Goal: Information Seeking & Learning: Learn about a topic

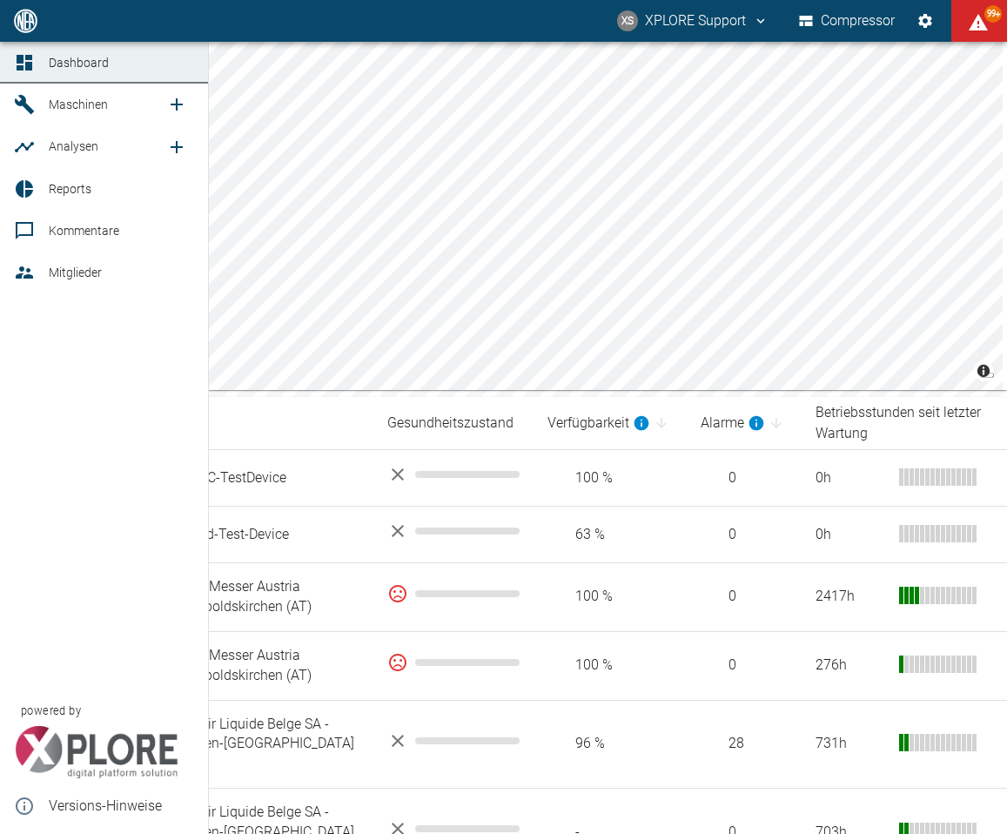
click at [66, 120] on link "Maschinen" at bounding box center [104, 105] width 208 height 42
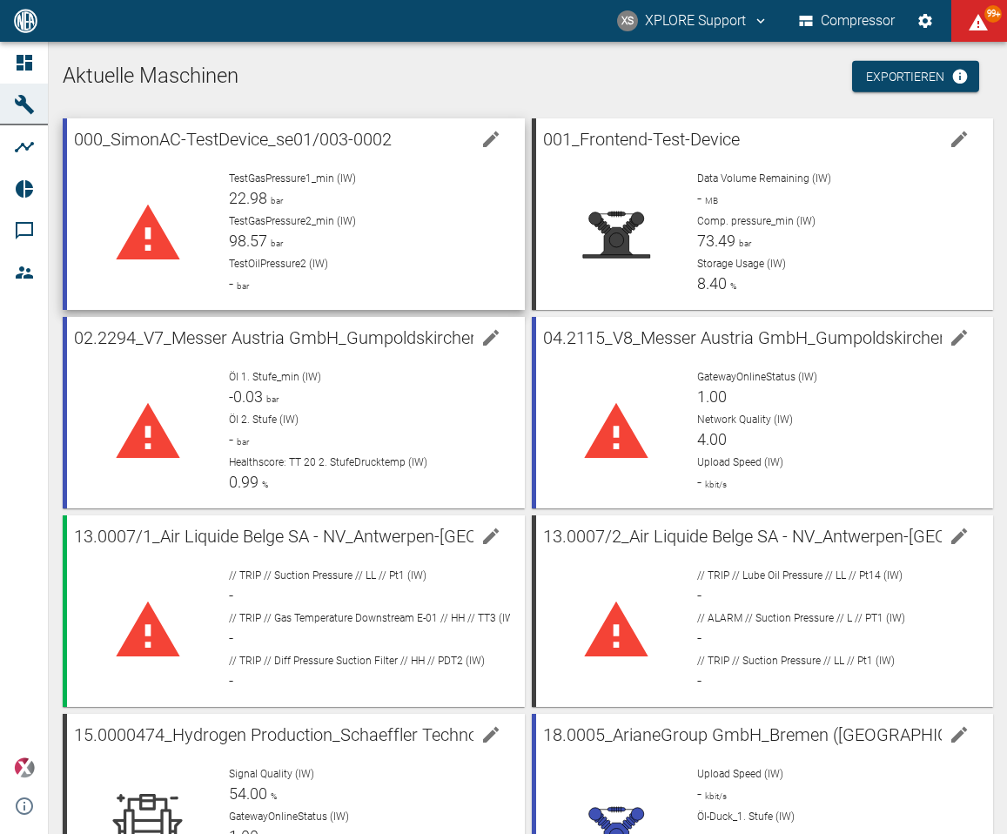
scroll to position [2480, 0]
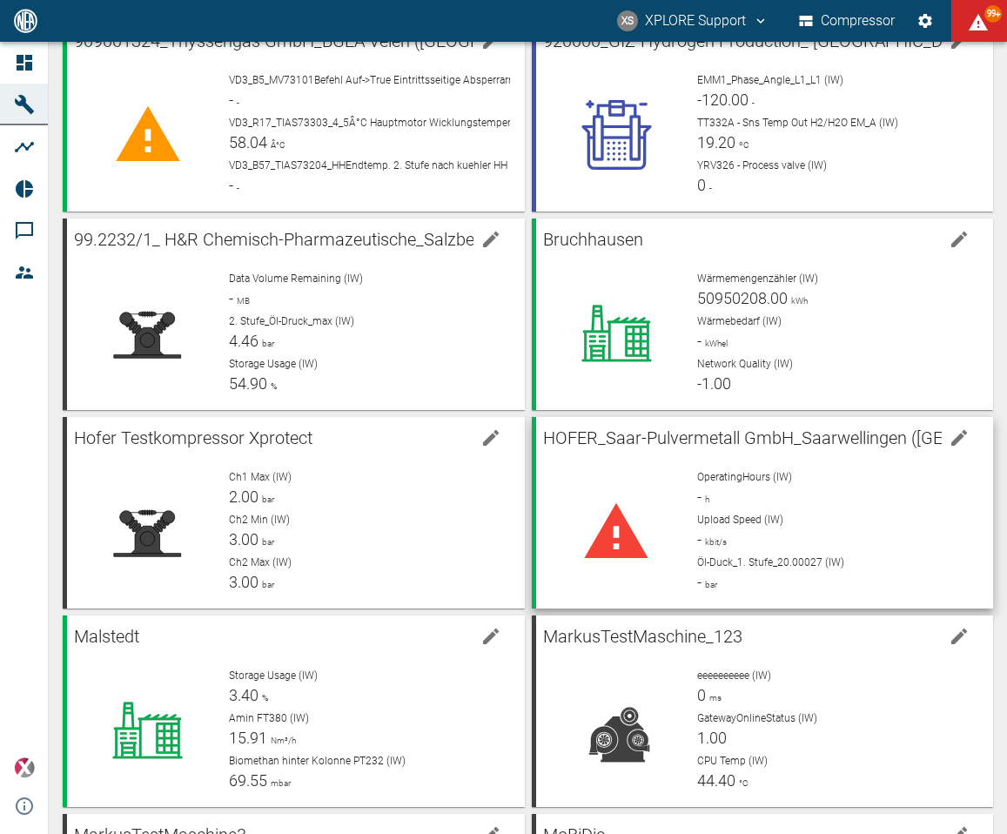
click at [945, 523] on p "Upload Speed (IW)" at bounding box center [838, 520] width 282 height 16
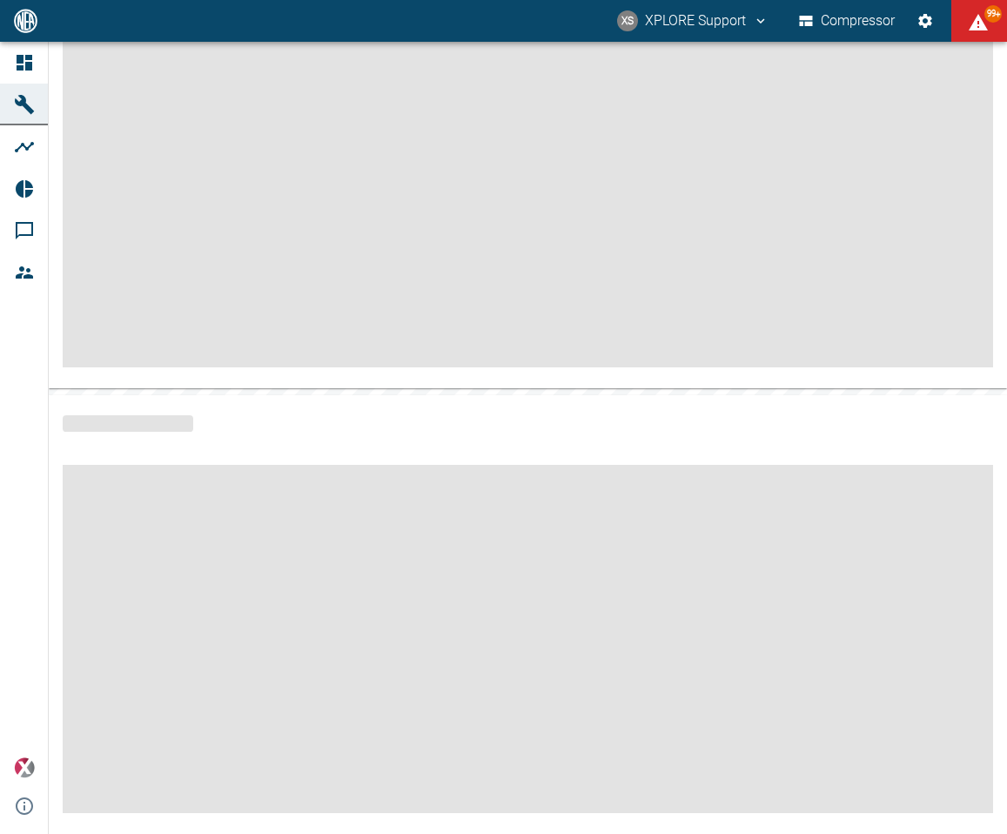
scroll to position [179, 0]
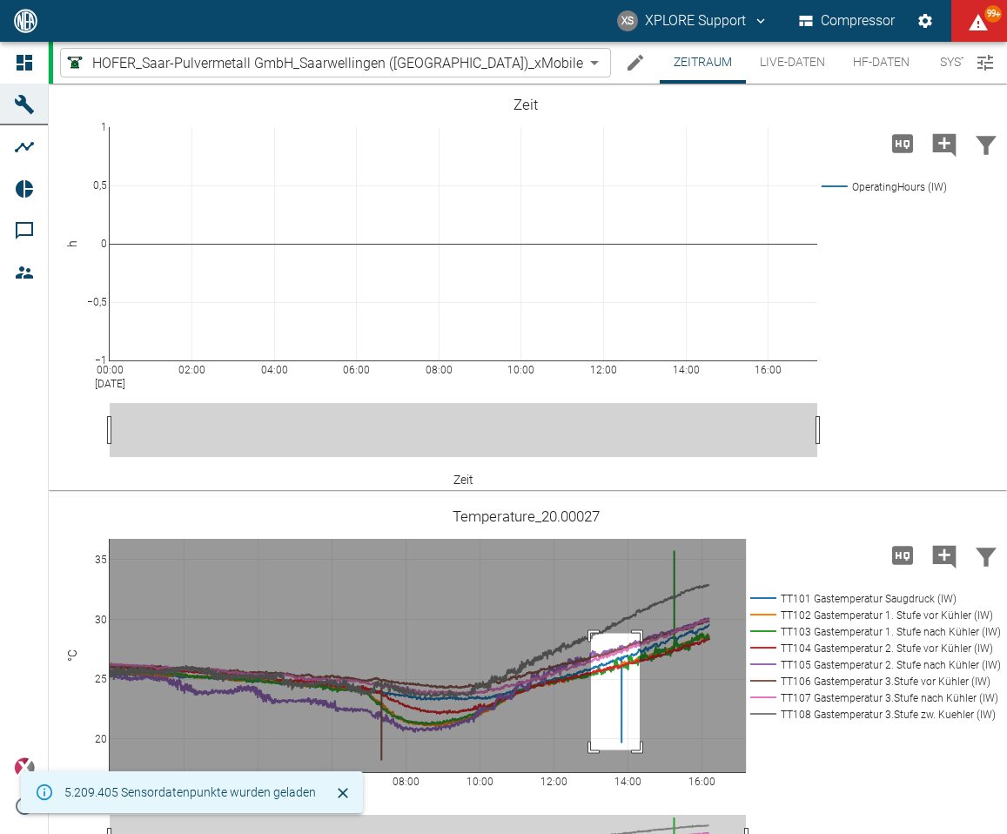
drag, startPoint x: 640, startPoint y: 750, endPoint x: 591, endPoint y: 633, distance: 126.4
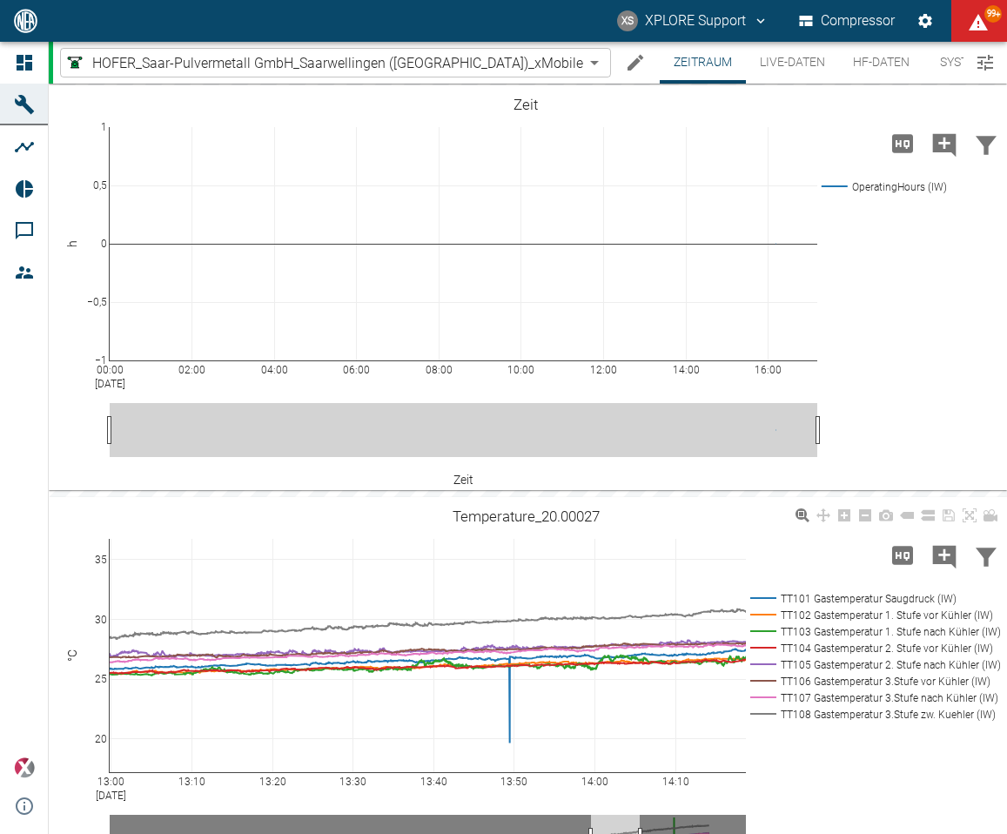
scroll to position [535, 0]
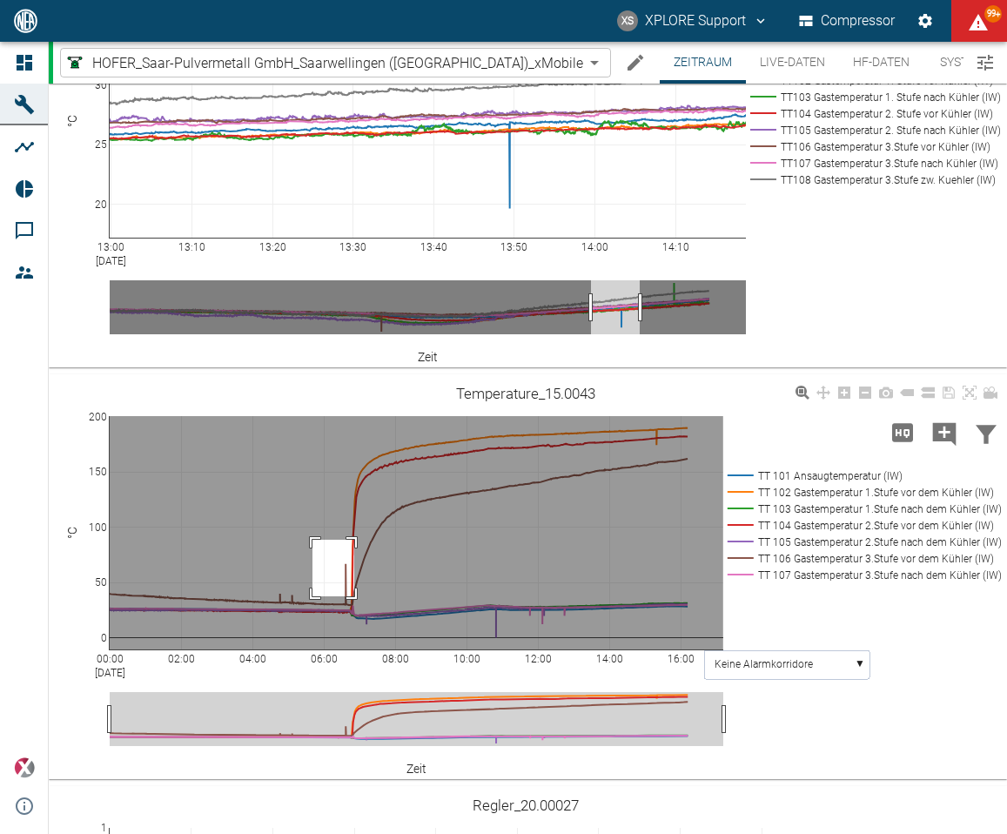
drag, startPoint x: 313, startPoint y: 539, endPoint x: 353, endPoint y: 595, distance: 69.1
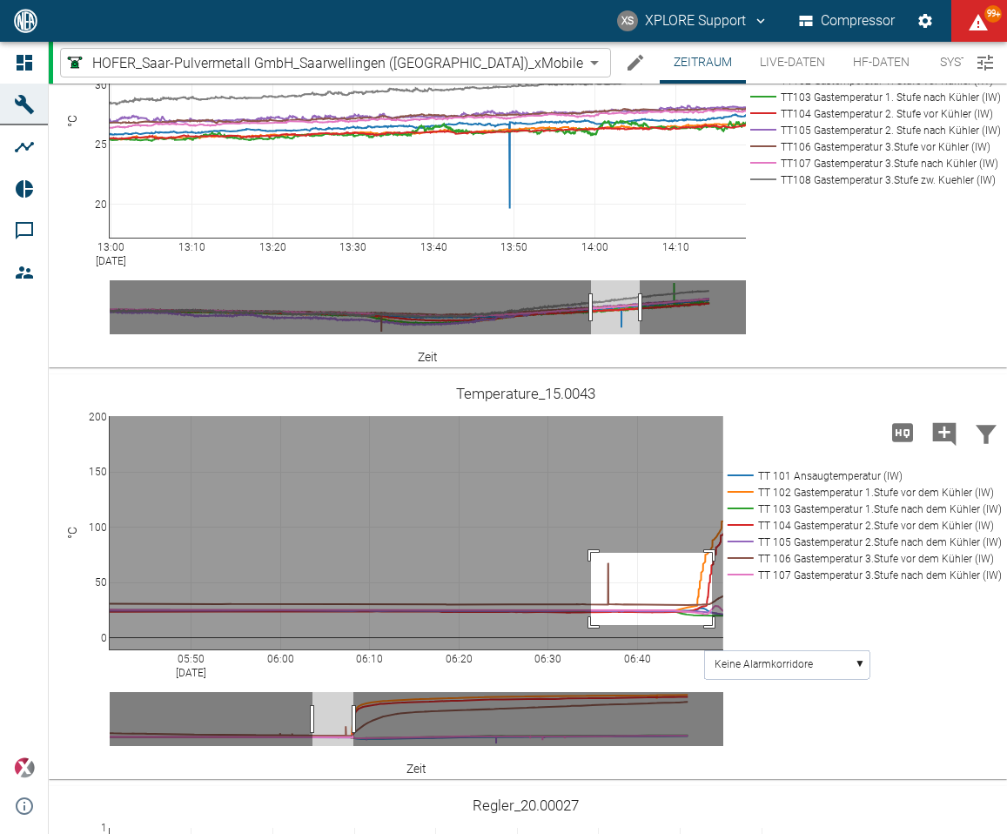
drag, startPoint x: 591, startPoint y: 552, endPoint x: 712, endPoint y: 624, distance: 140.9
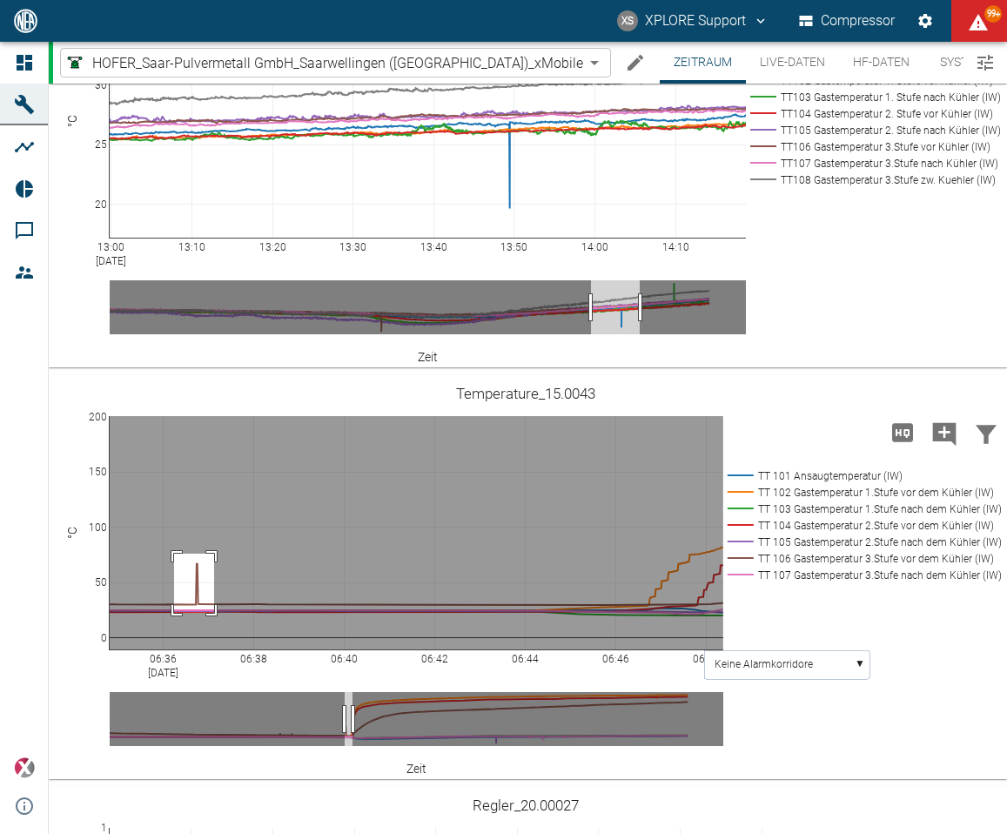
drag, startPoint x: 174, startPoint y: 553, endPoint x: 214, endPoint y: 612, distance: 71.5
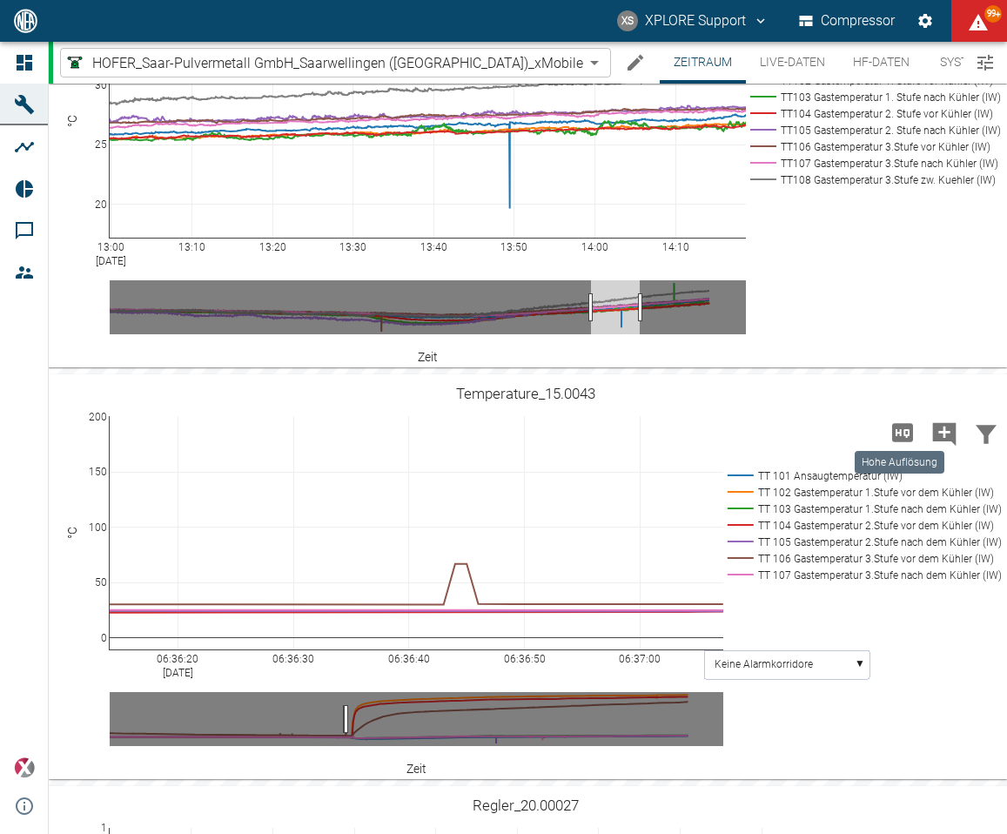
click at [907, 434] on icon "Hohe Auflösung" at bounding box center [902, 432] width 21 height 18
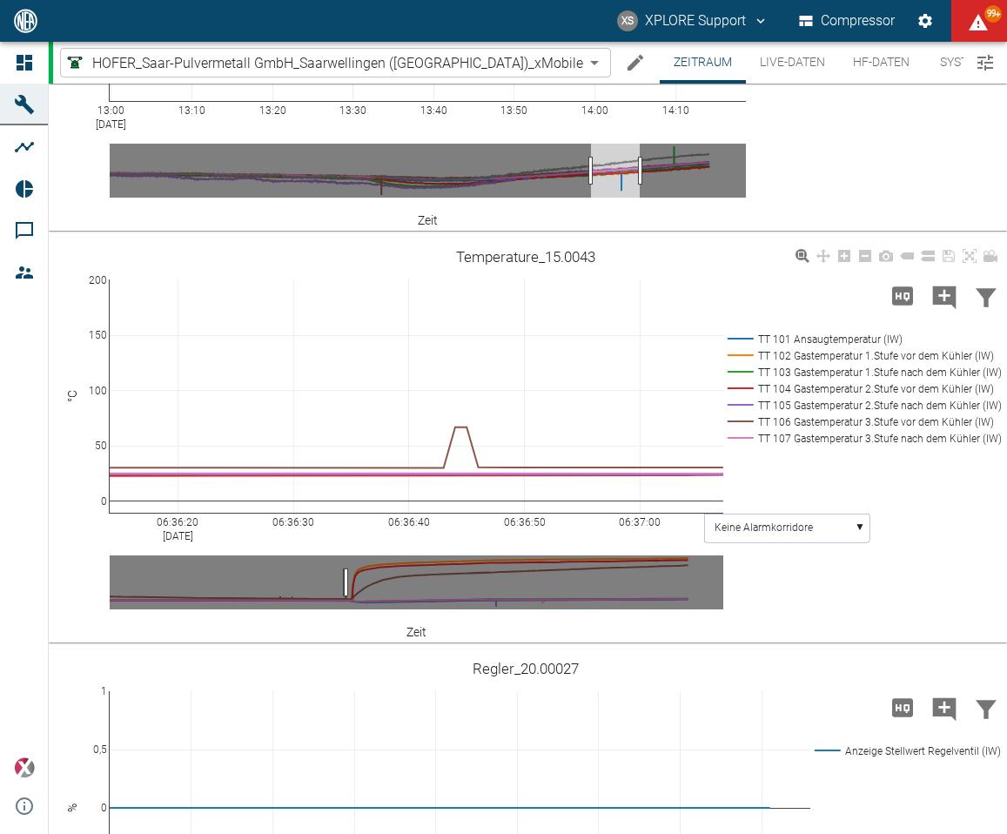
scroll to position [0, 0]
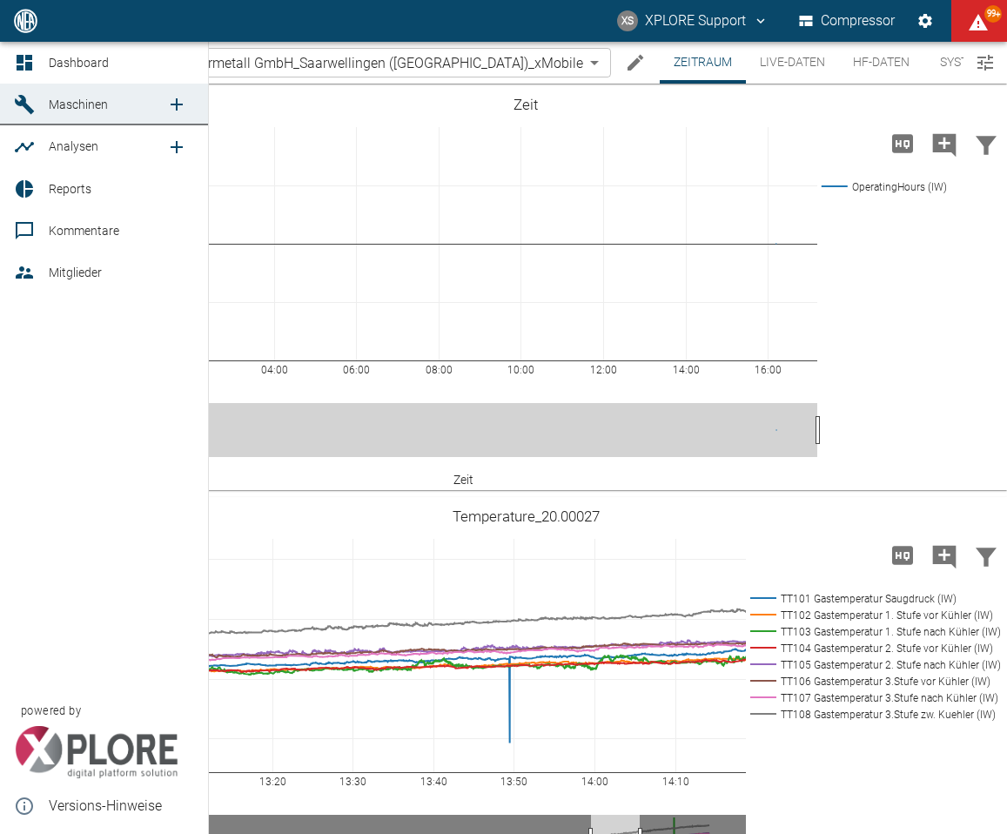
click at [35, 106] on li "Maschinen" at bounding box center [104, 105] width 208 height 42
click at [65, 114] on span "Maschinen" at bounding box center [108, 104] width 118 height 21
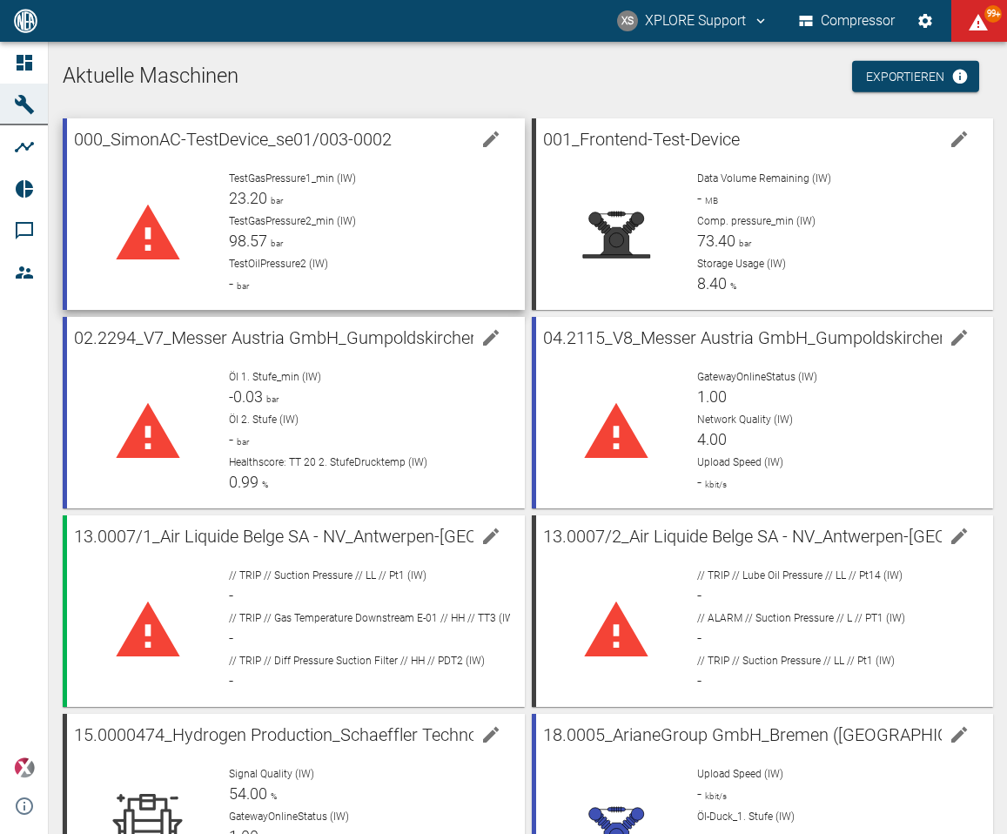
scroll to position [2480, 0]
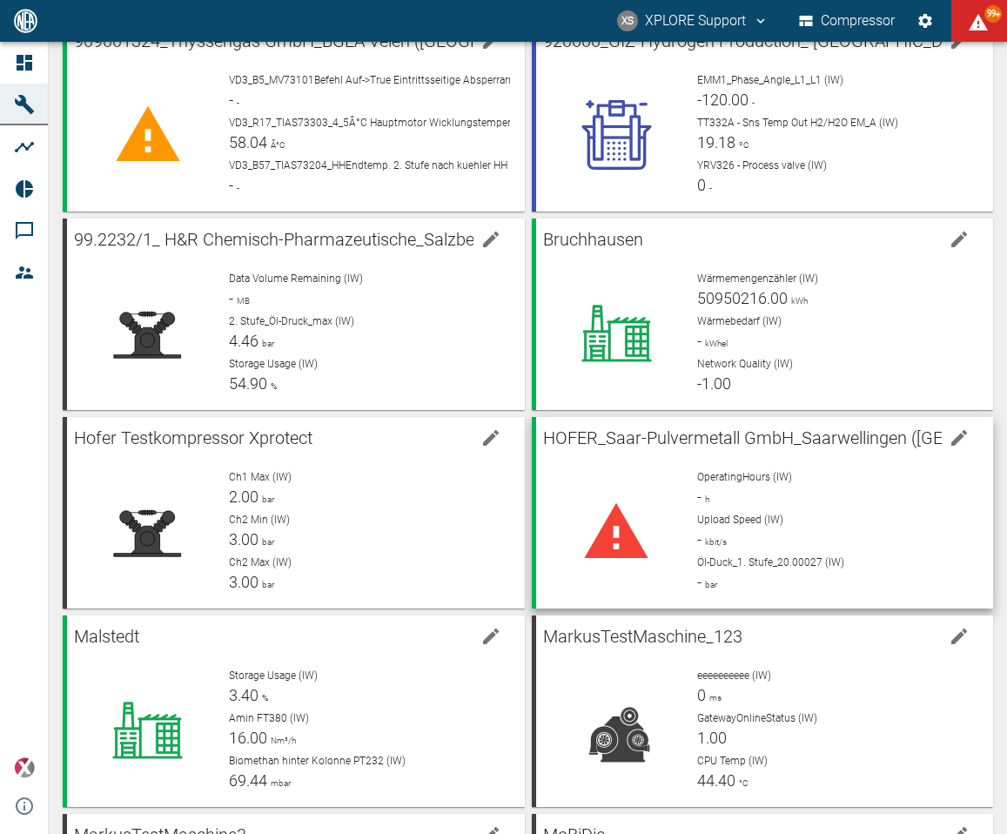
click at [876, 495] on div "OperatingHours (IW) - h" at bounding box center [838, 488] width 282 height 39
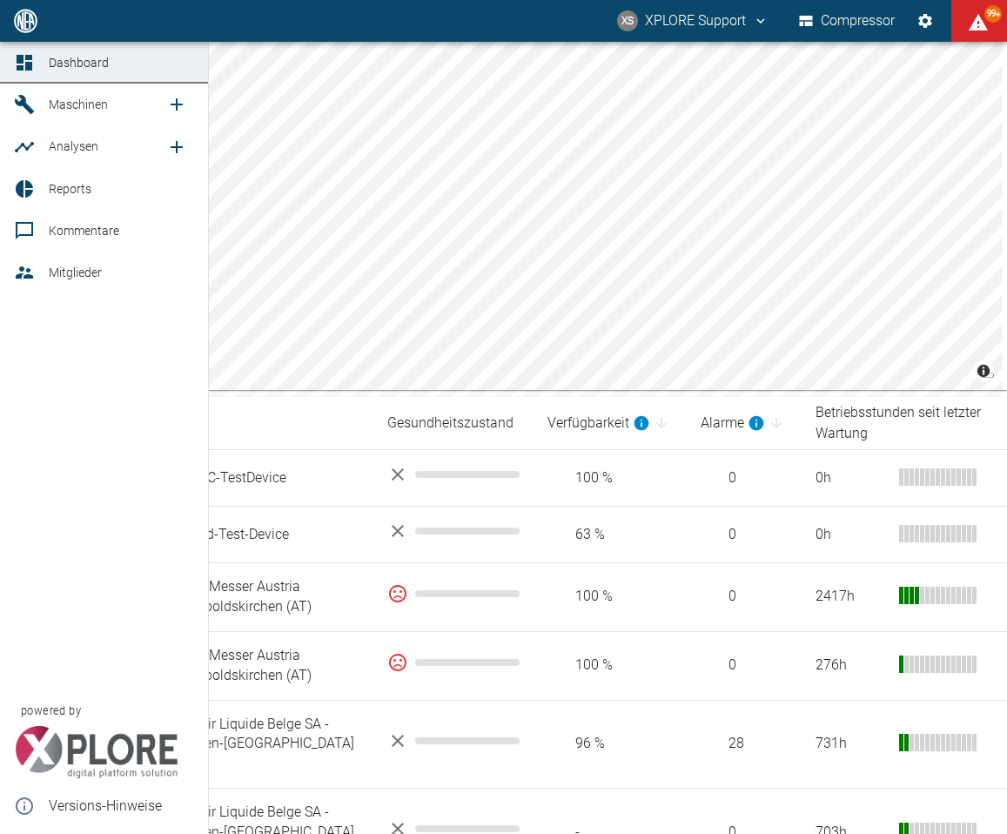
click at [31, 108] on icon at bounding box center [24, 104] width 21 height 21
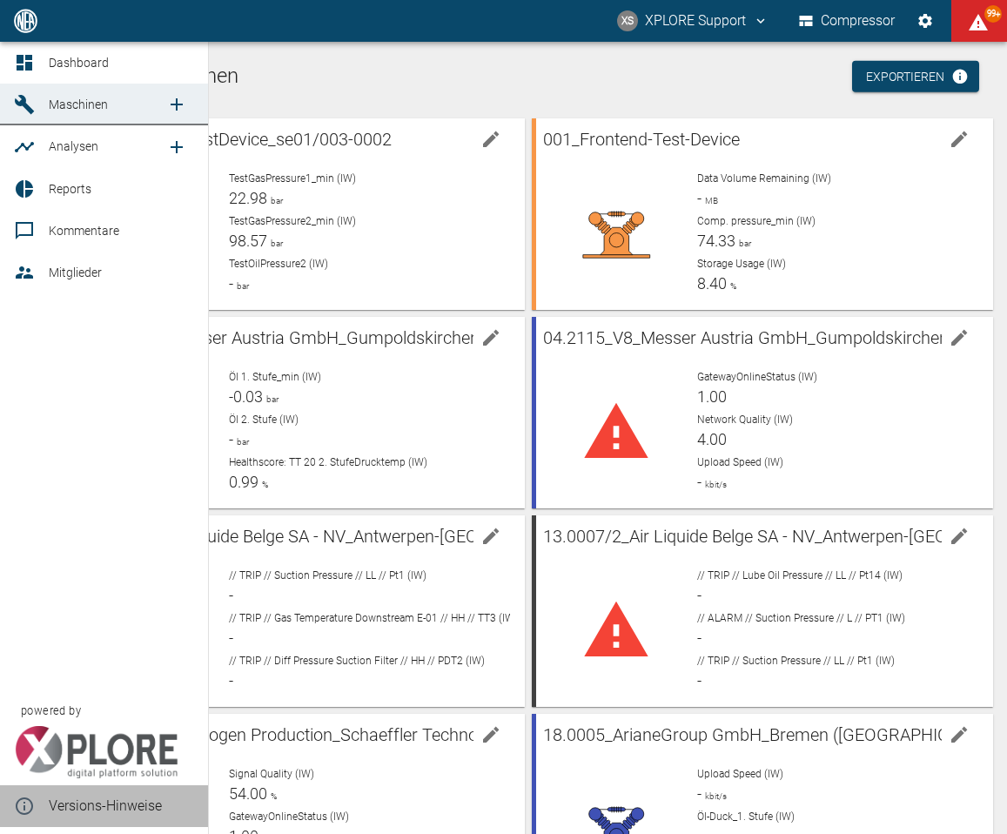
click at [33, 810] on icon at bounding box center [24, 806] width 21 height 21
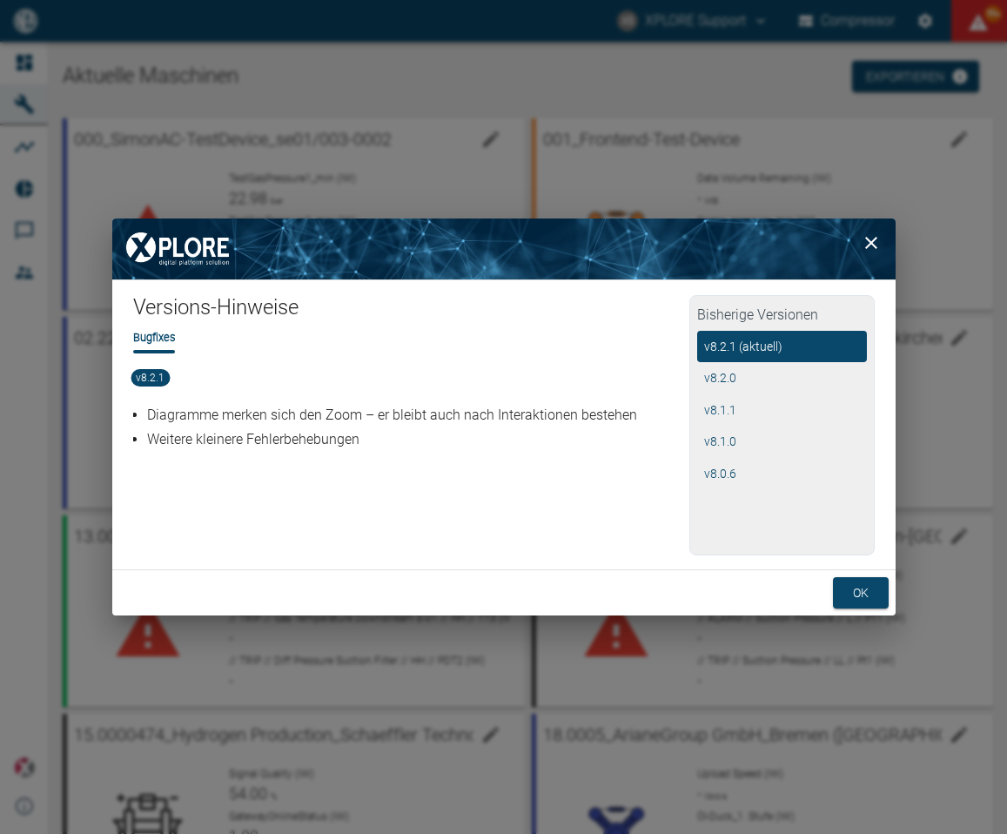
click at [875, 246] on icon "close" at bounding box center [871, 242] width 21 height 21
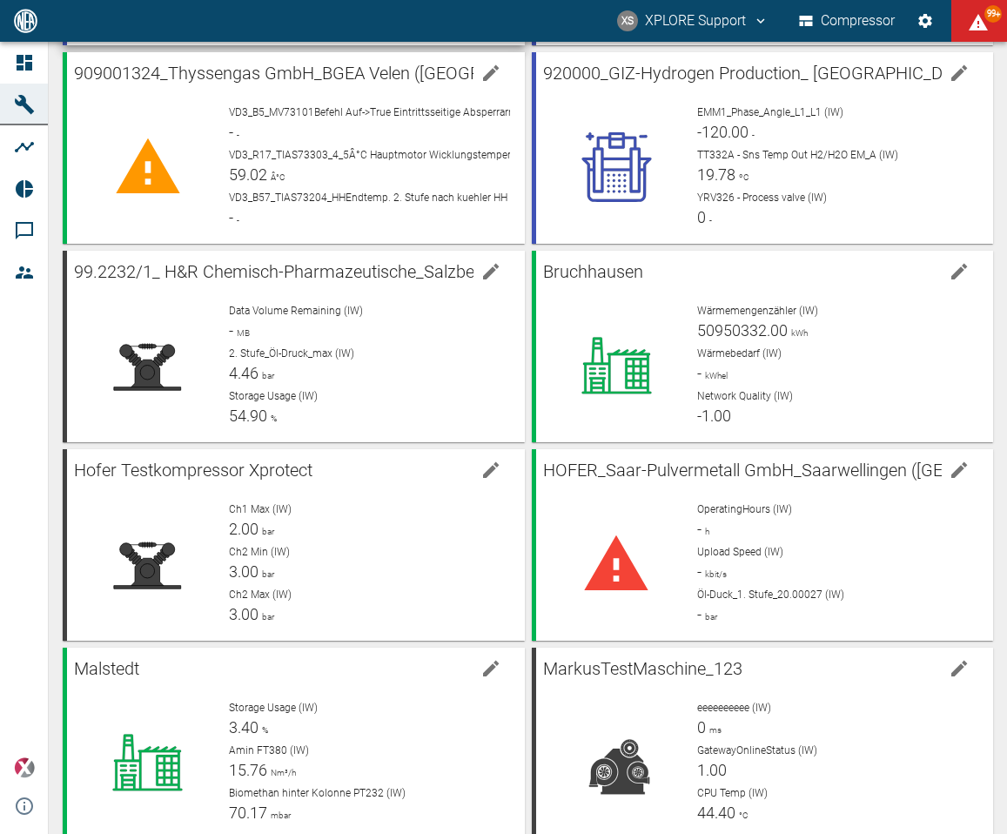
scroll to position [2450, 0]
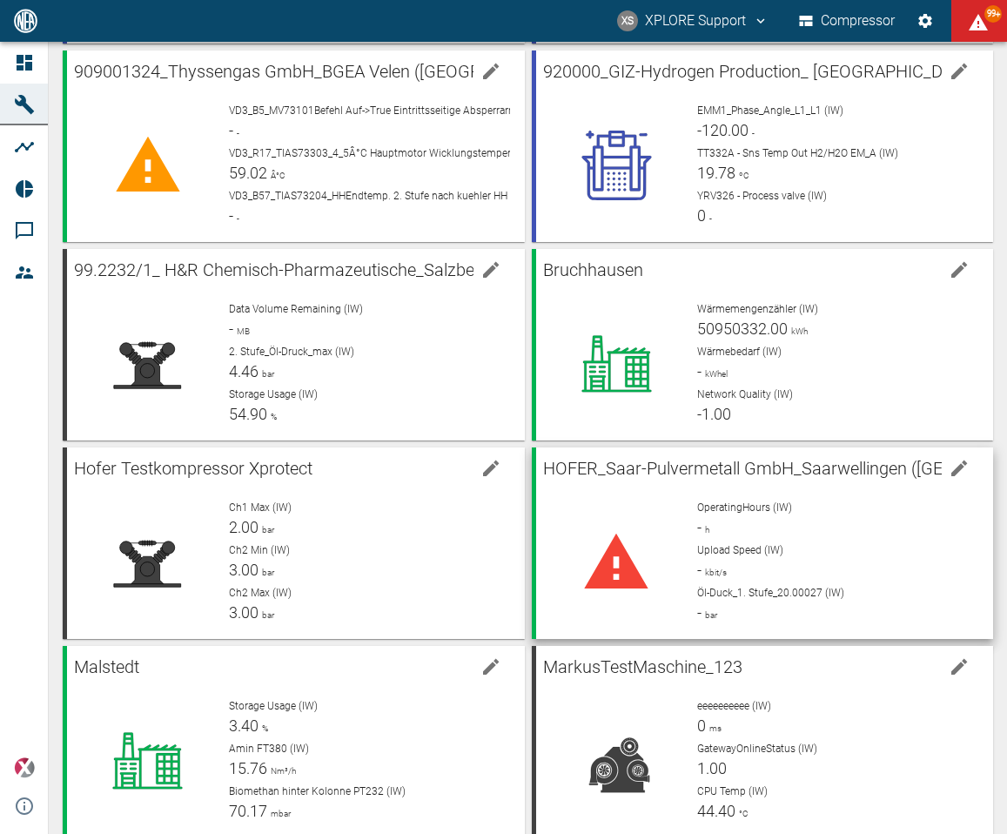
click at [782, 606] on div "Öl-Duck_1. Stufe_20.00027 (IW) - bar" at bounding box center [838, 604] width 282 height 39
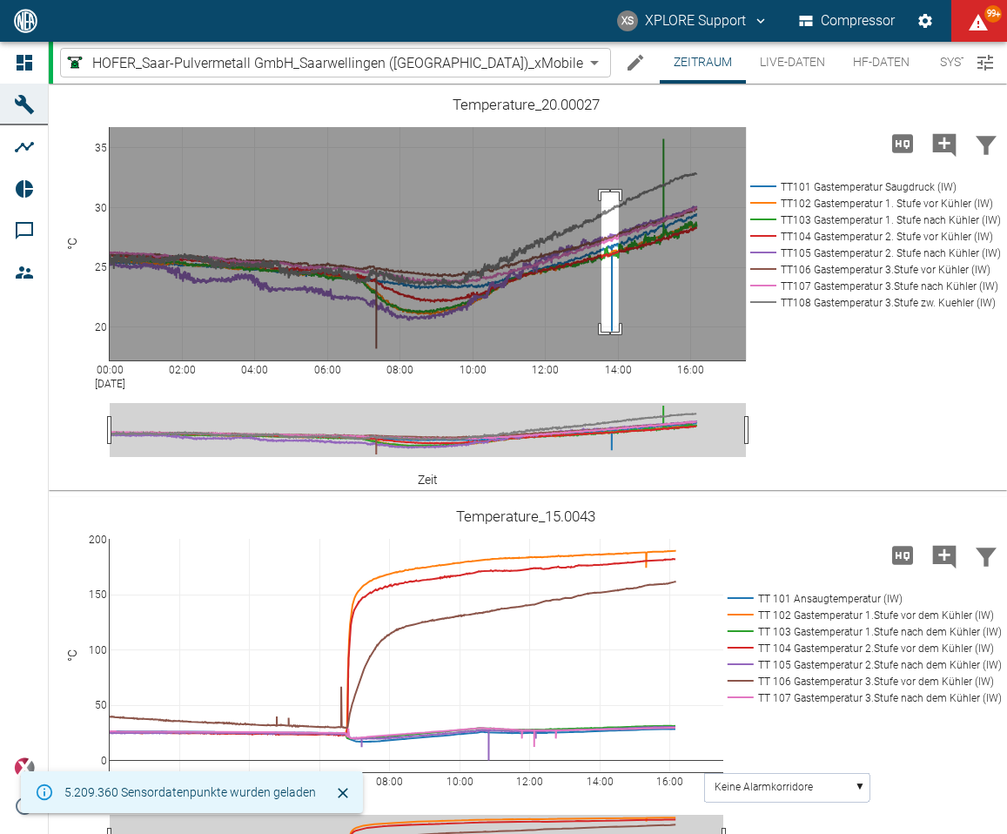
drag, startPoint x: 602, startPoint y: 192, endPoint x: 619, endPoint y: 332, distance: 140.4
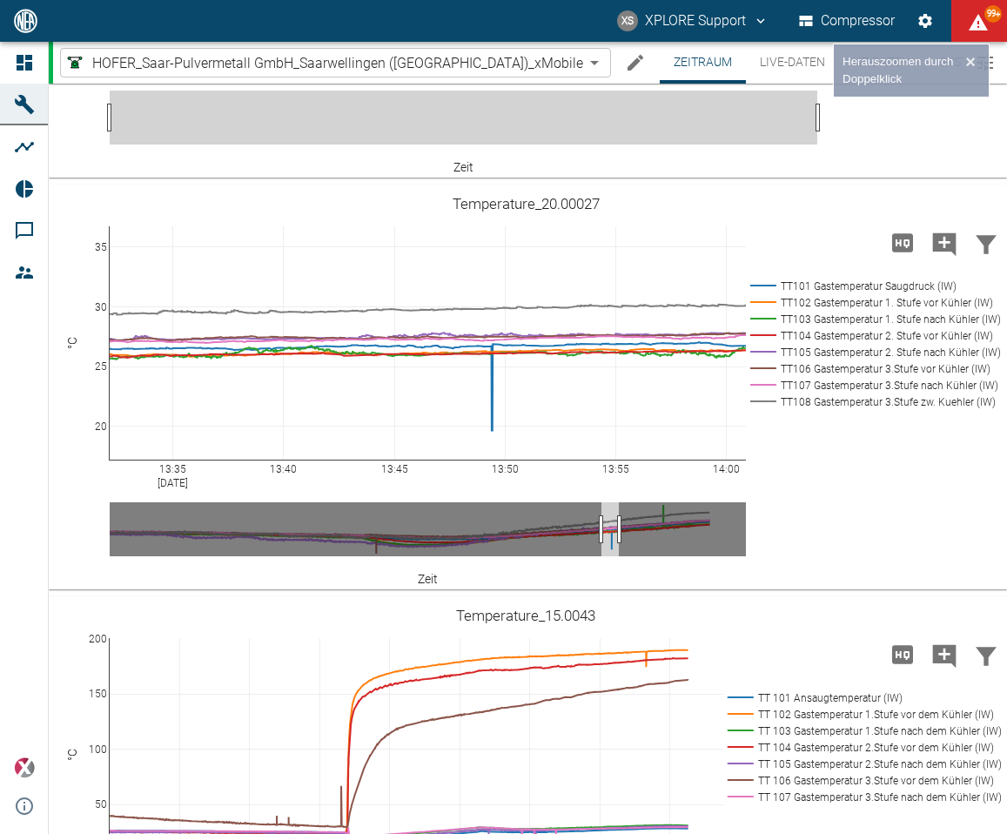
scroll to position [310, 0]
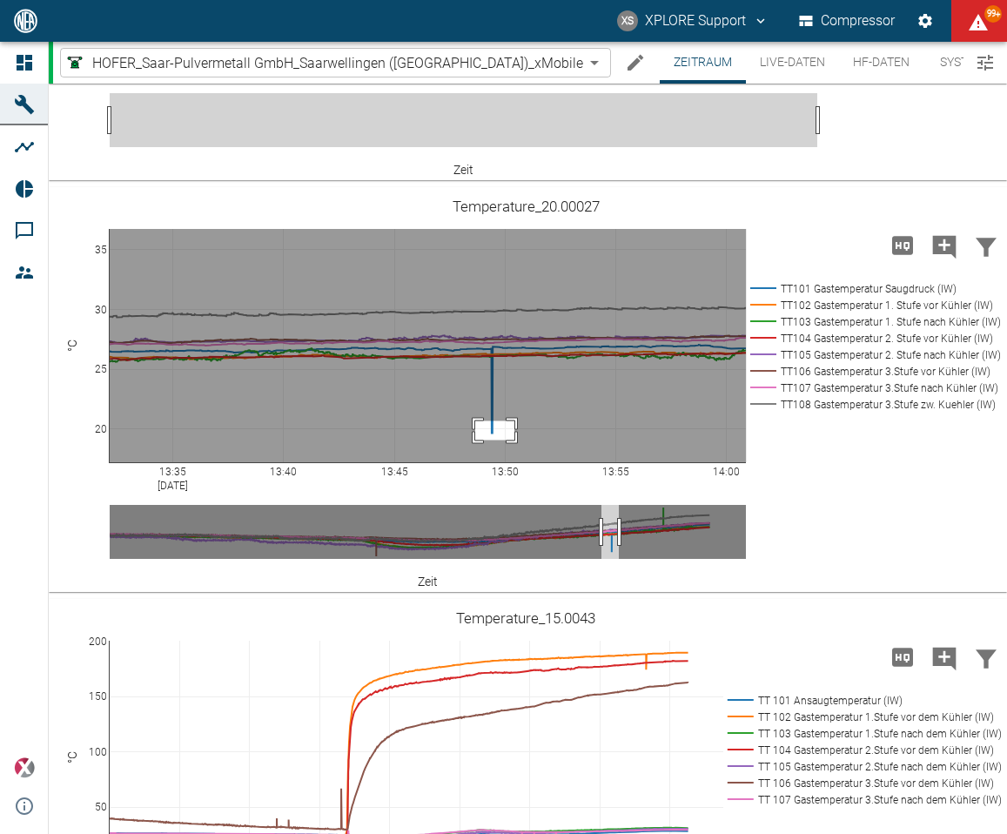
drag, startPoint x: 515, startPoint y: 440, endPoint x: 475, endPoint y: 421, distance: 43.6
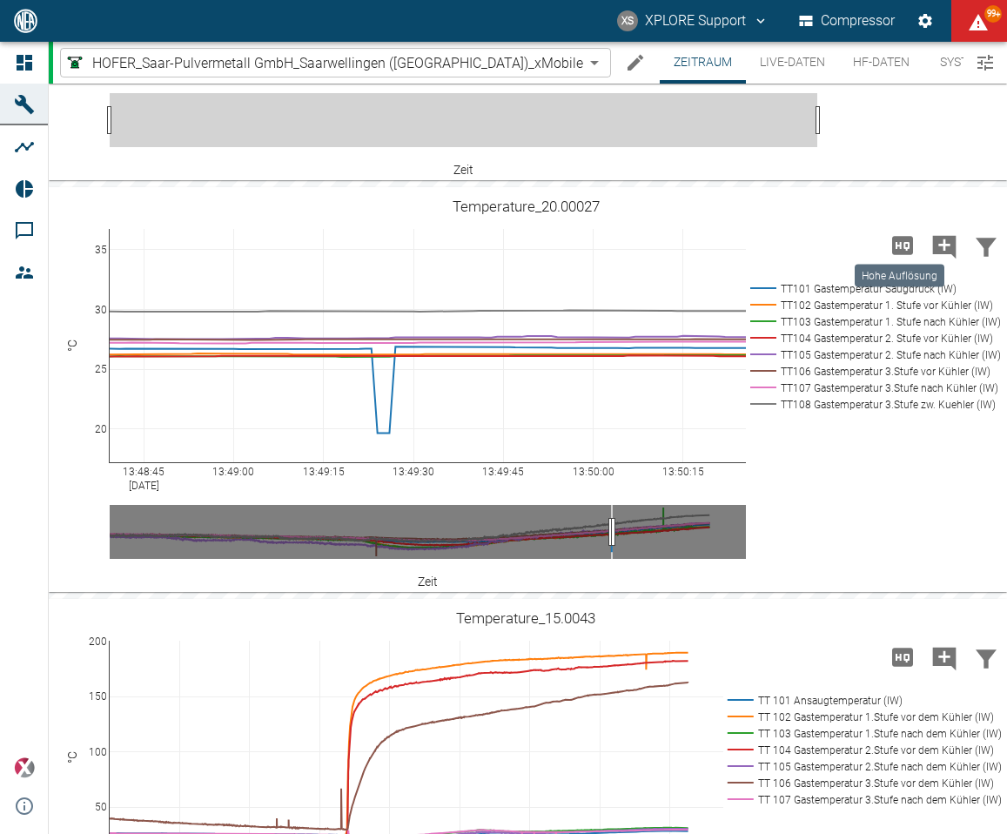
click at [909, 252] on div "Hohe Auflösung" at bounding box center [899, 270] width 93 height 37
click at [897, 245] on icon "Hohe Auflösung" at bounding box center [903, 246] width 28 height 28
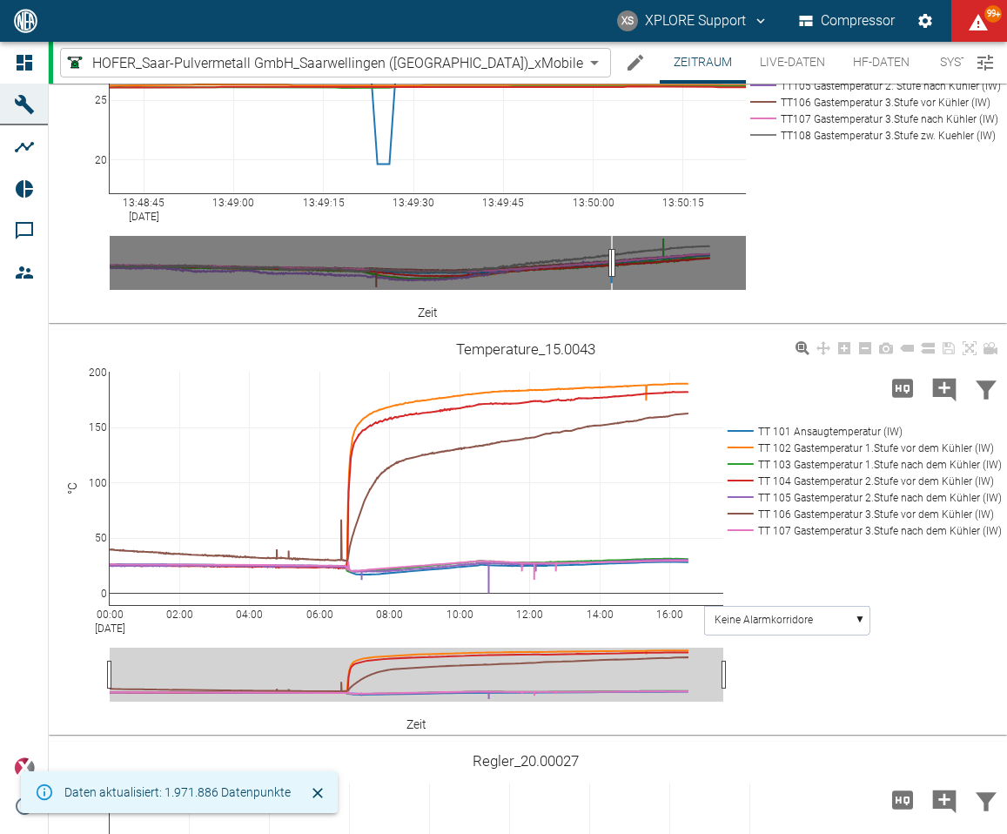
scroll to position [319, 0]
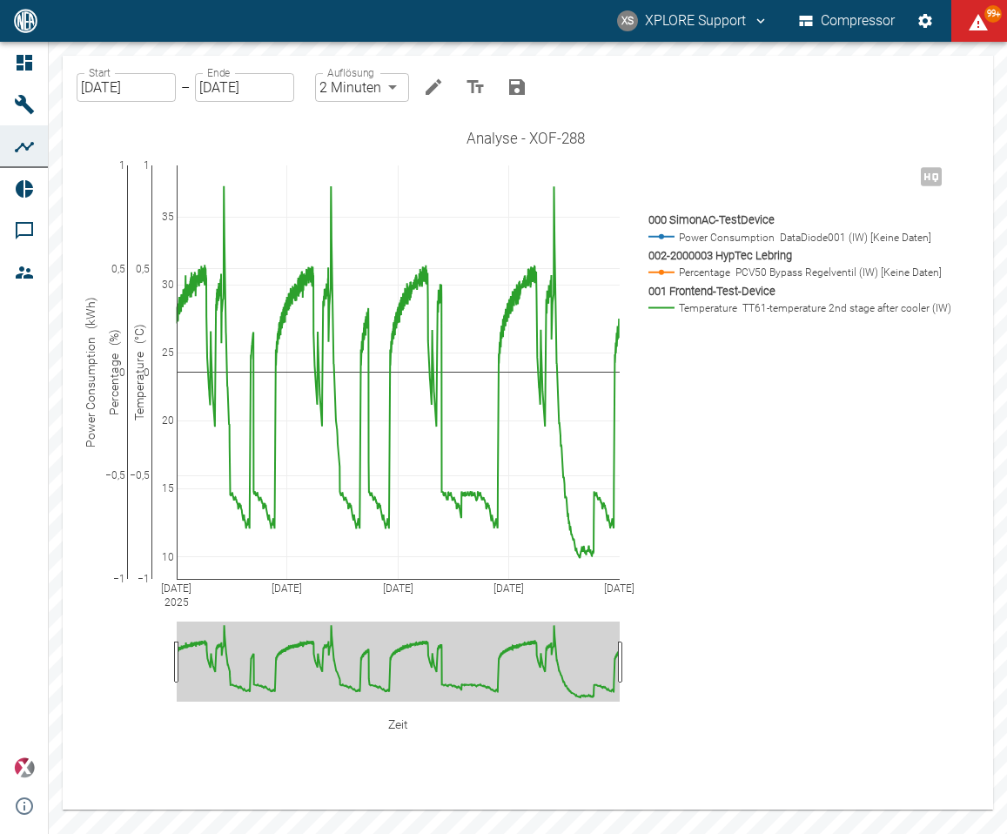
click at [737, 24] on button "XS XPLORE Support" at bounding box center [693, 20] width 157 height 31
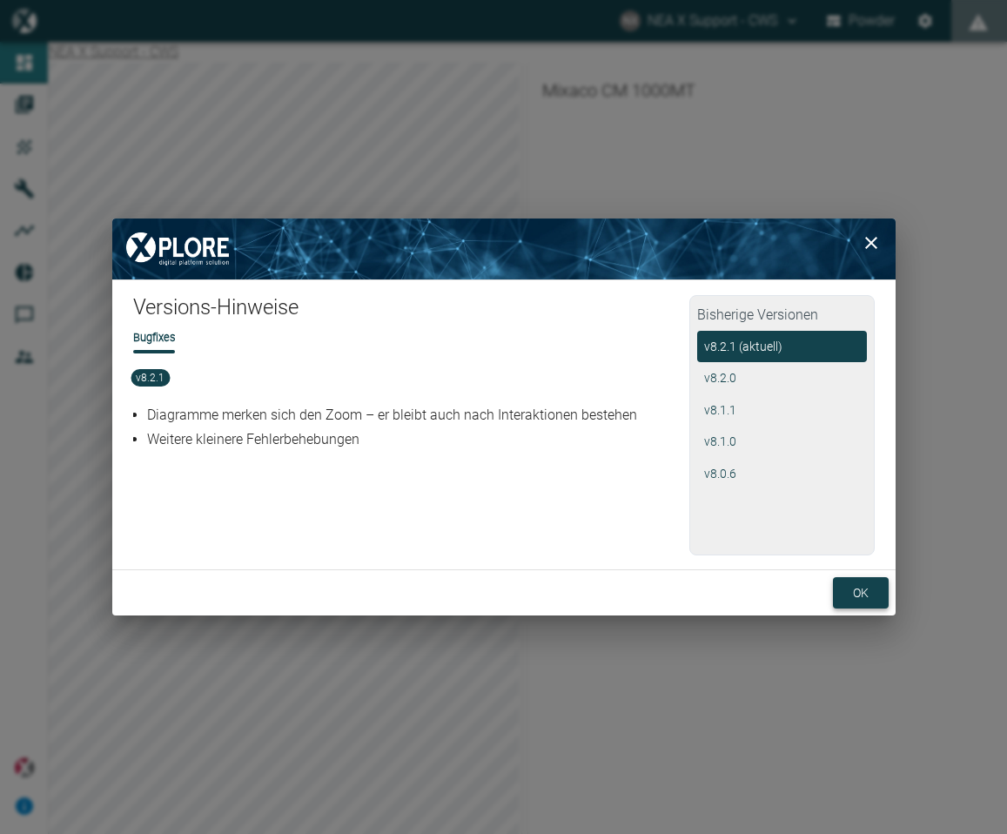
click at [860, 589] on button "ok" at bounding box center [861, 593] width 56 height 32
